Goal: Information Seeking & Learning: Learn about a topic

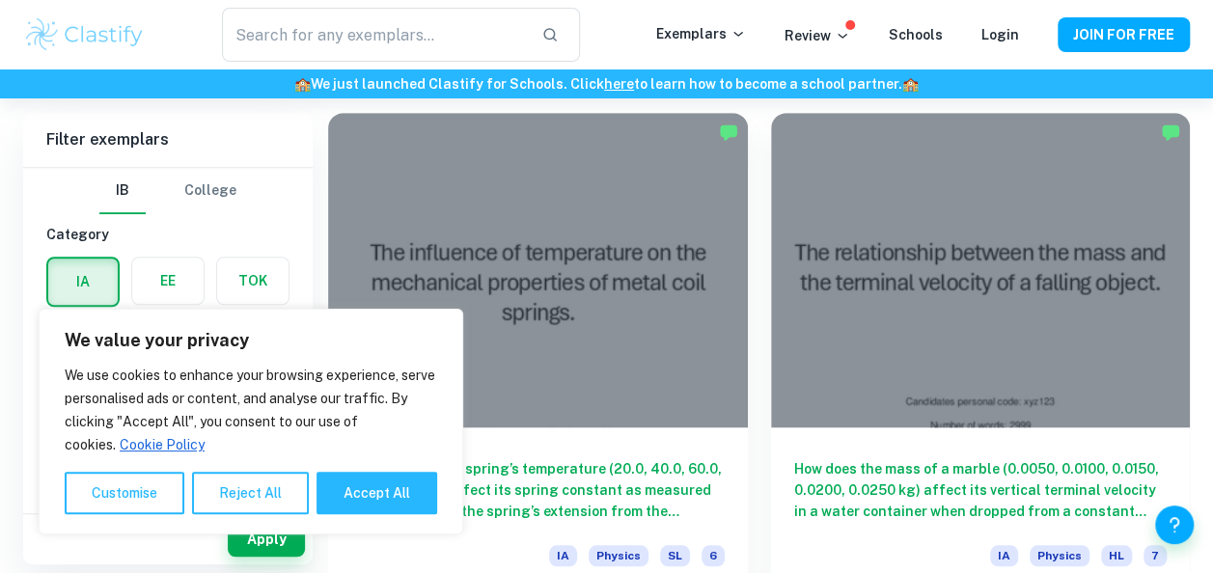
scroll to position [539, 0]
click at [228, 486] on button "Reject All" at bounding box center [250, 493] width 117 height 42
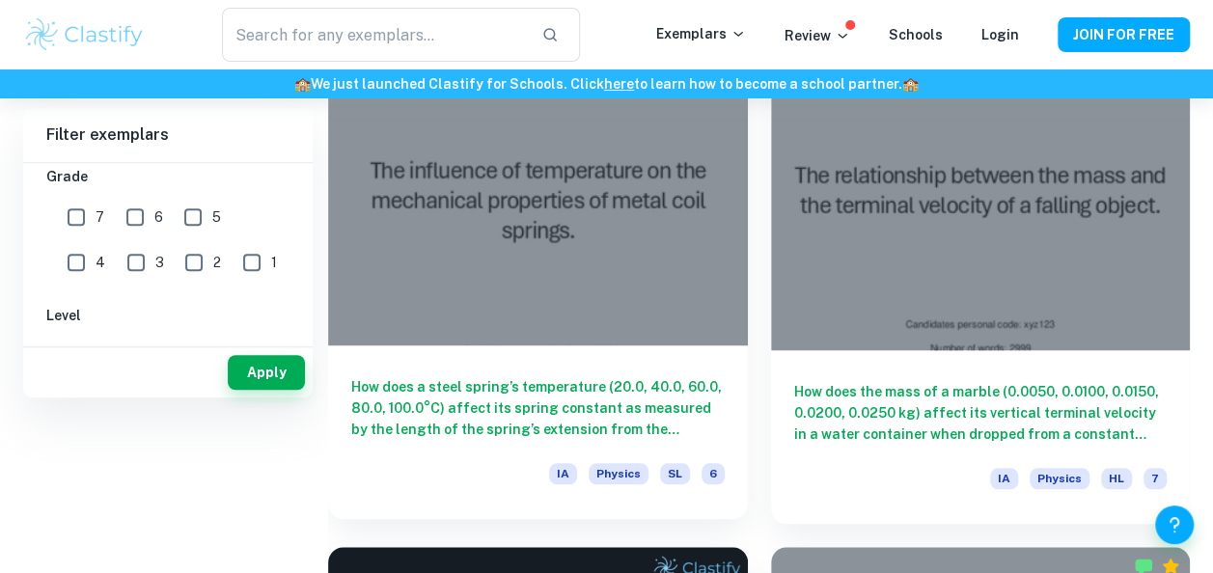
scroll to position [0, 0]
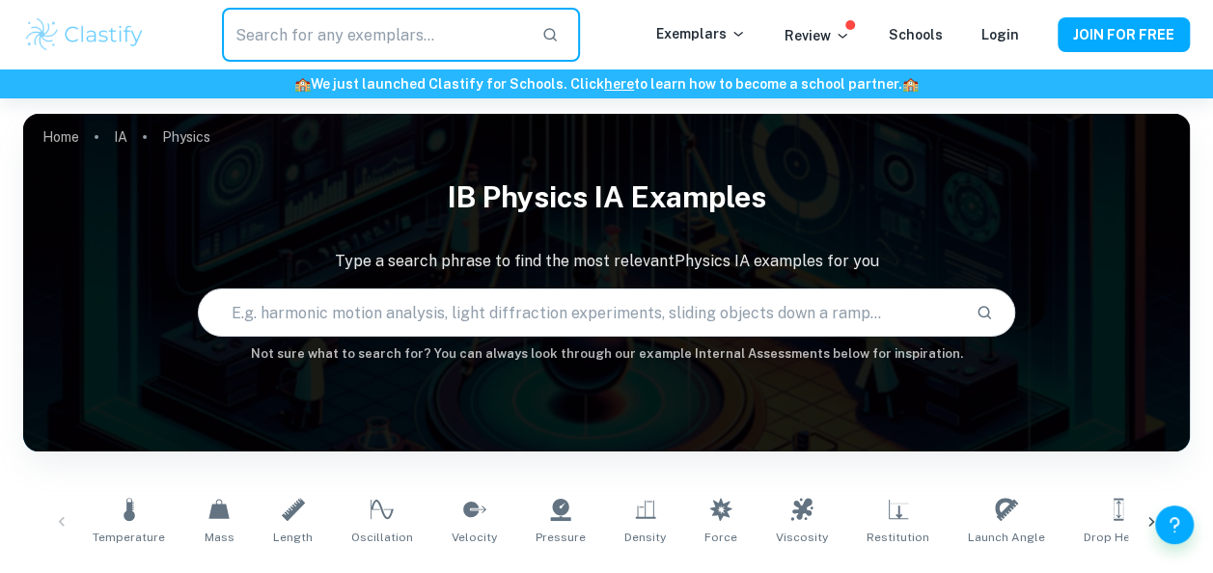
click at [346, 34] on input "text" at bounding box center [373, 35] width 303 height 54
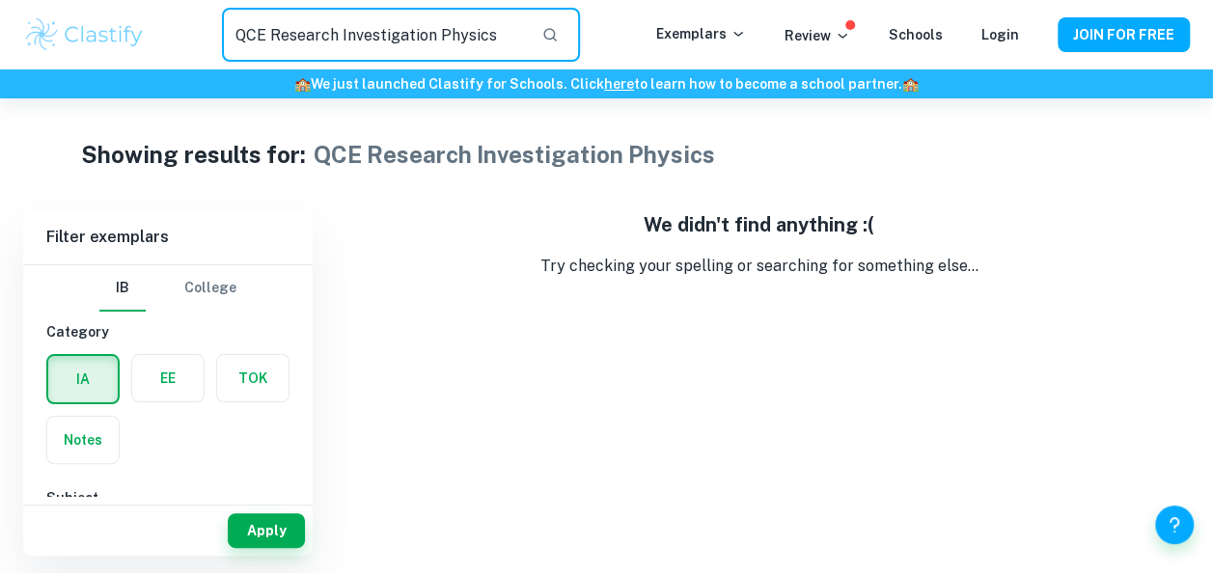
click at [274, 36] on input "QCE Research Investigation Physics" at bounding box center [373, 35] width 303 height 54
drag, startPoint x: 401, startPoint y: 33, endPoint x: 89, endPoint y: 10, distance: 312.6
click at [89, 10] on div "Research Investigation Physics ​ Exemplars Review Schools Login JOIN FOR FREE" at bounding box center [606, 35] width 1213 height 54
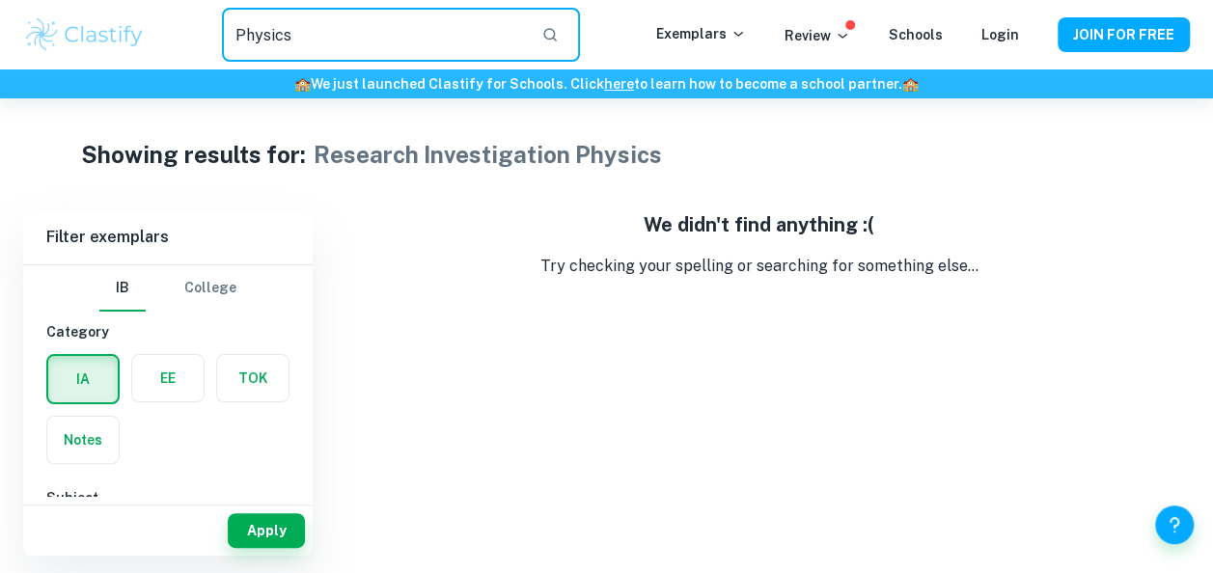
type input "Physics"
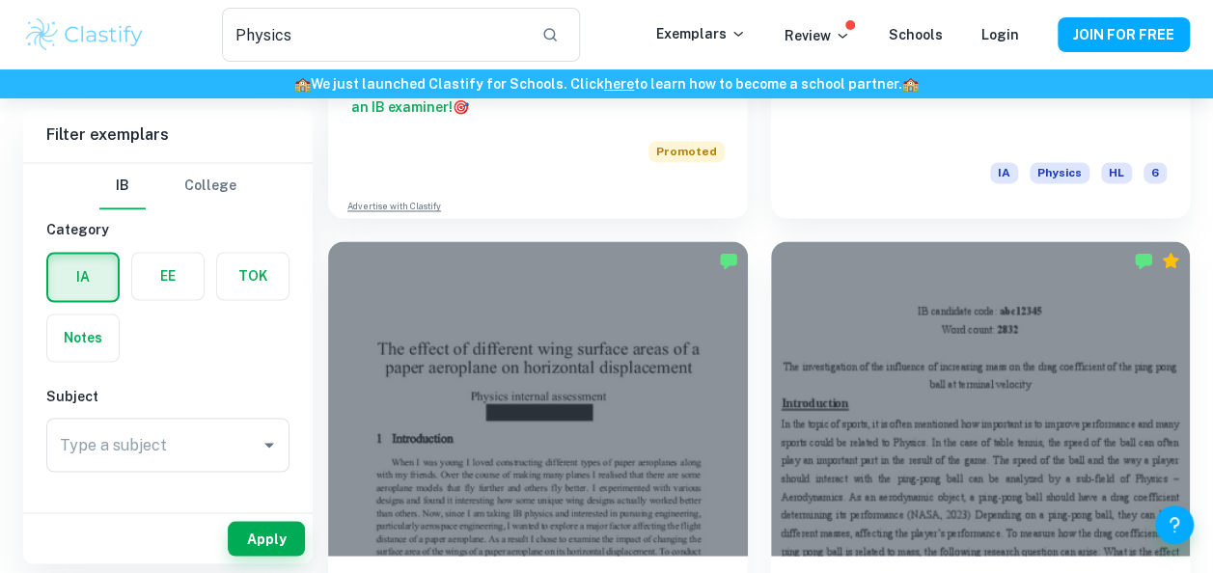
scroll to position [5826, 0]
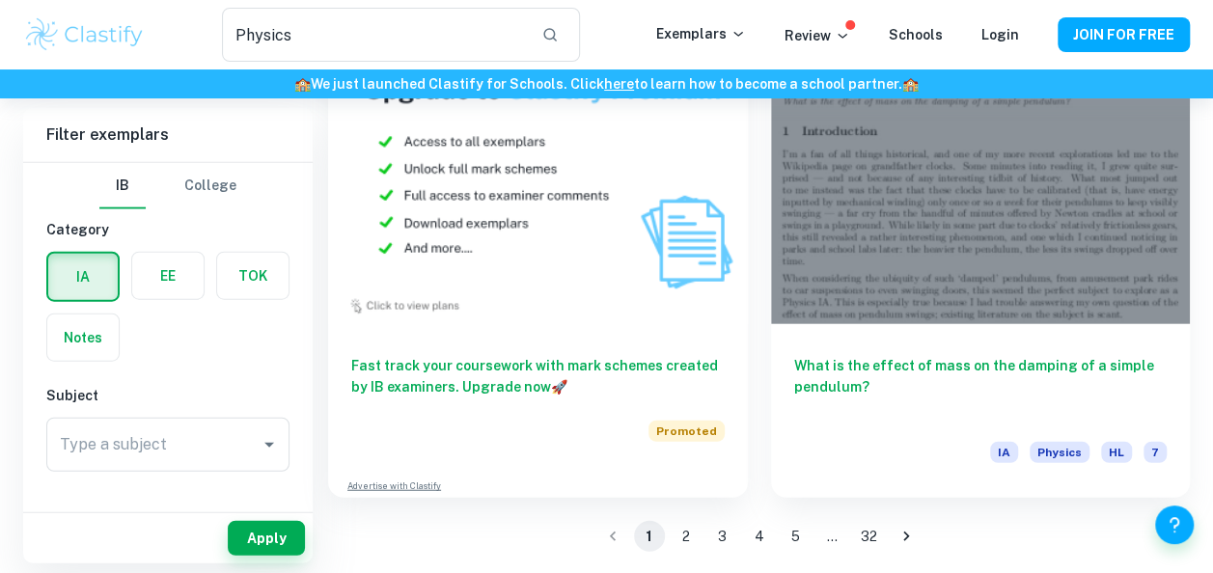
click at [858, 533] on button "32" at bounding box center [869, 536] width 31 height 31
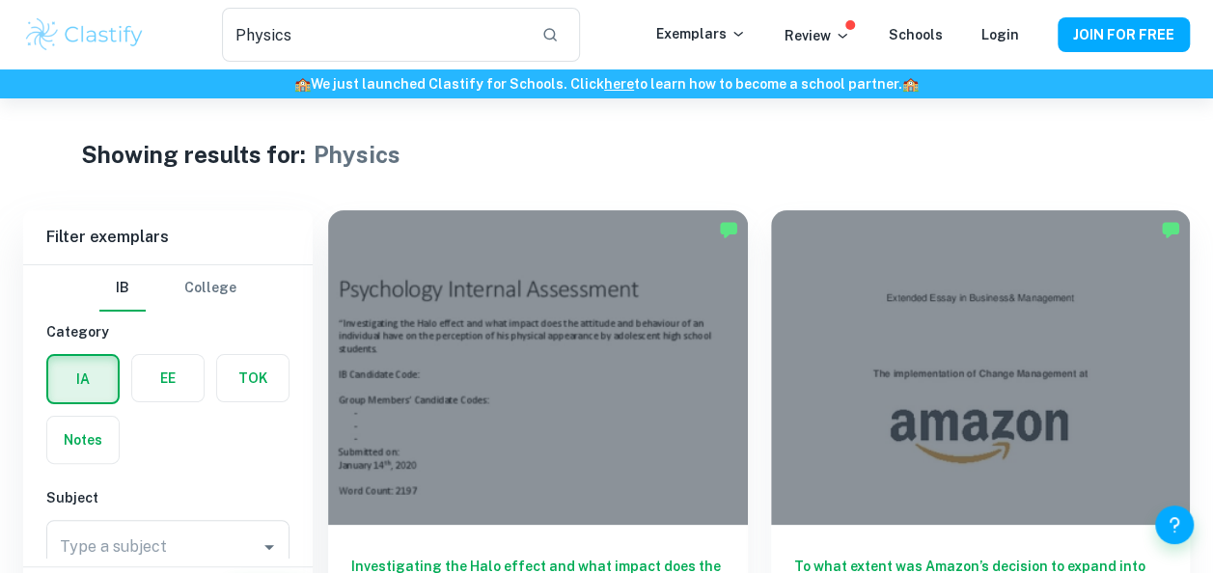
scroll to position [493, 0]
